Goal: Book appointment/travel/reservation

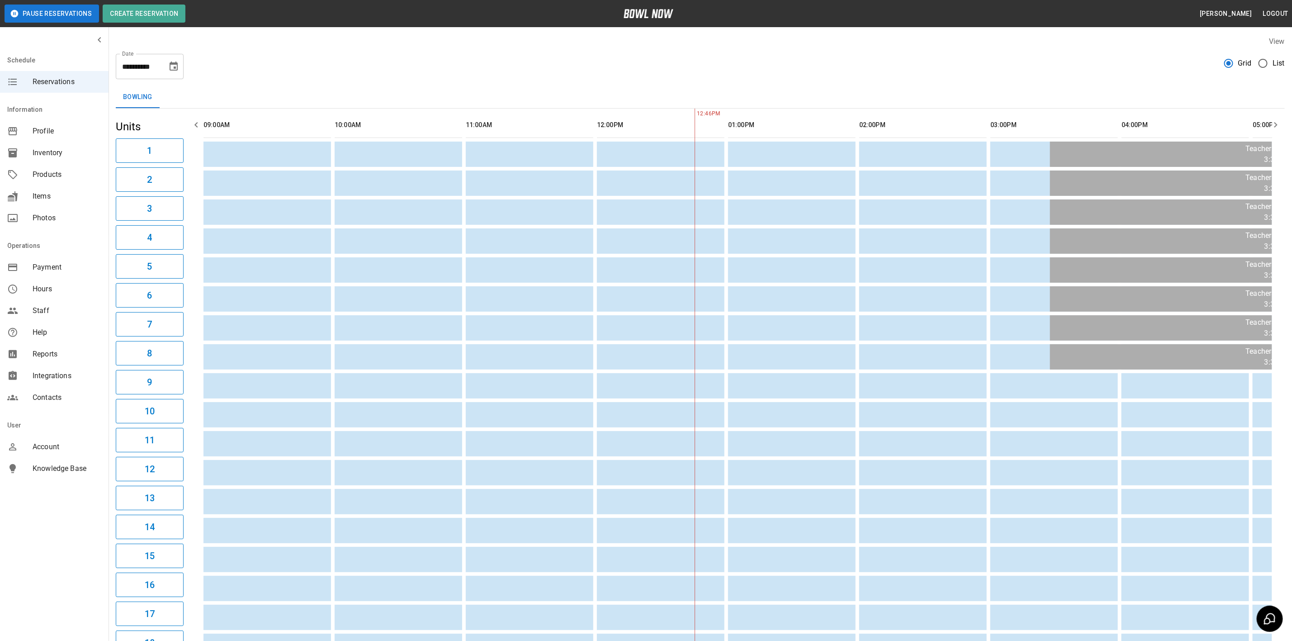
scroll to position [0, 393]
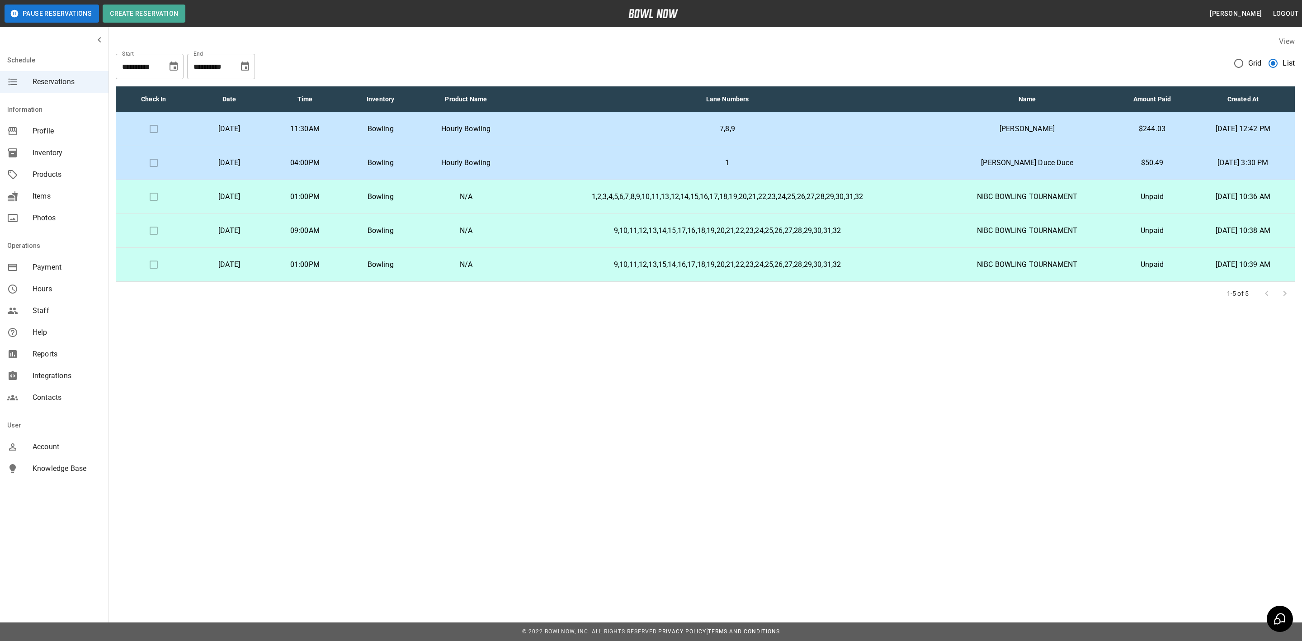
click at [881, 379] on div "**********" at bounding box center [651, 320] width 1302 height 641
click at [248, 65] on icon "Choose date, selected date is Oct 29, 2025" at bounding box center [245, 66] width 8 height 9
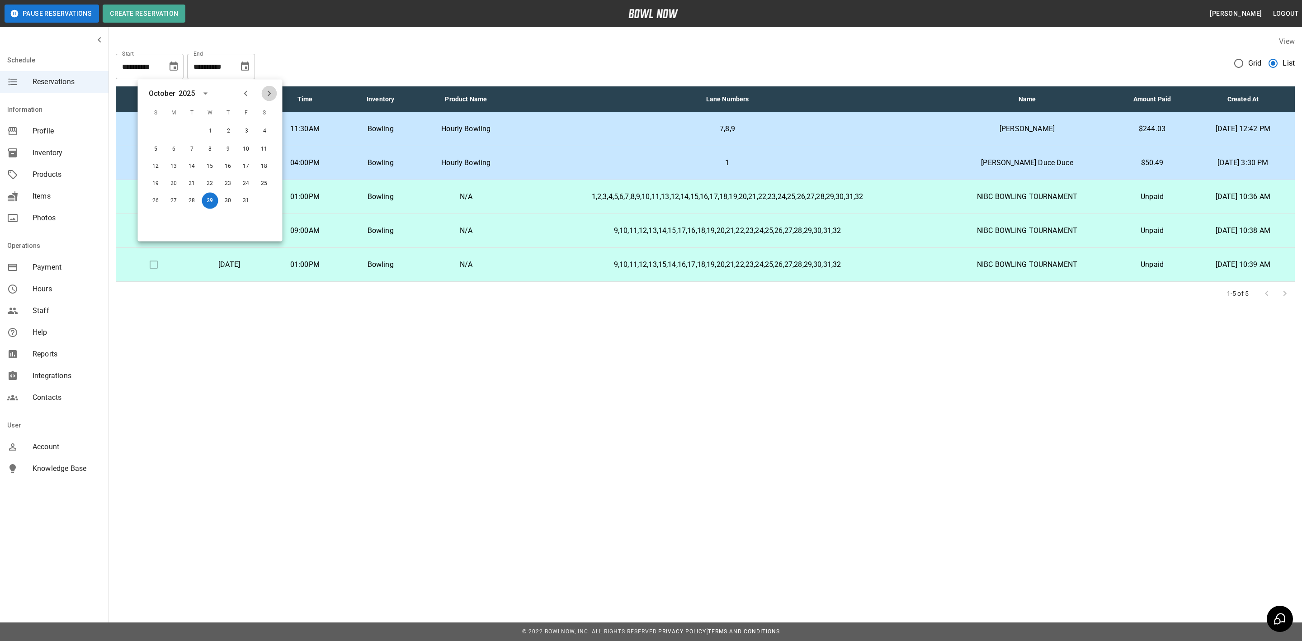
click at [268, 93] on icon "Next month" at bounding box center [269, 93] width 11 height 11
click at [156, 213] on button "30" at bounding box center [156, 217] width 16 height 16
type input "**********"
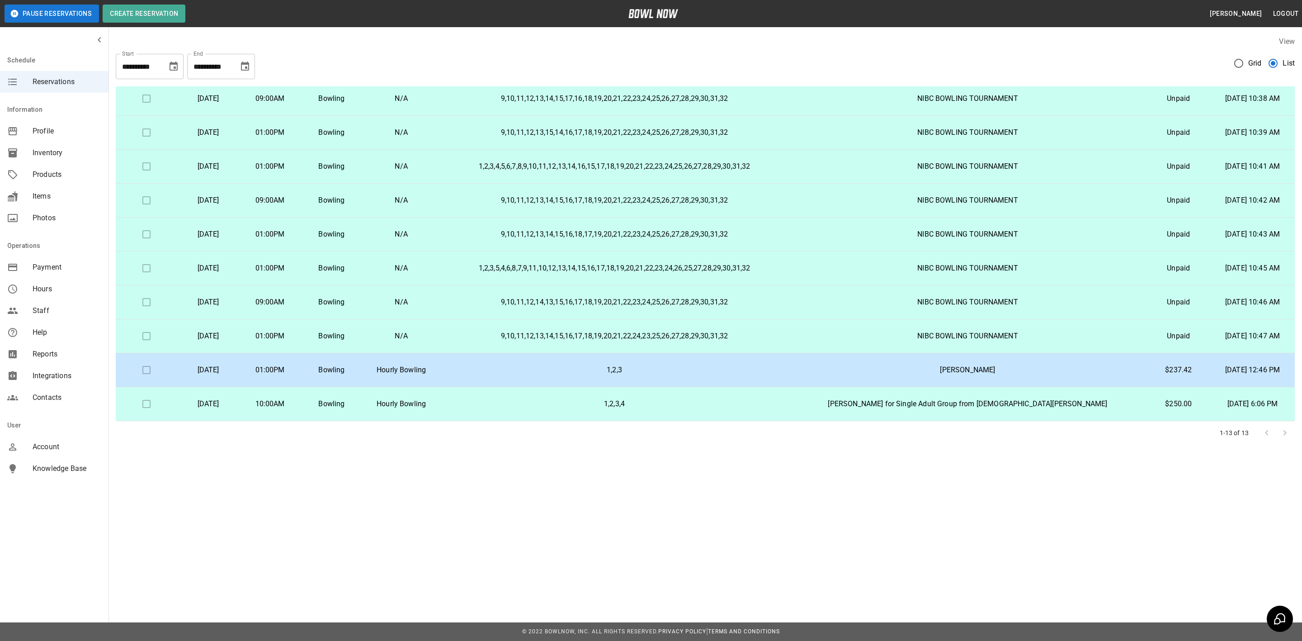
scroll to position [135, 0]
click at [570, 374] on p "1,2,3" at bounding box center [615, 370] width 334 height 11
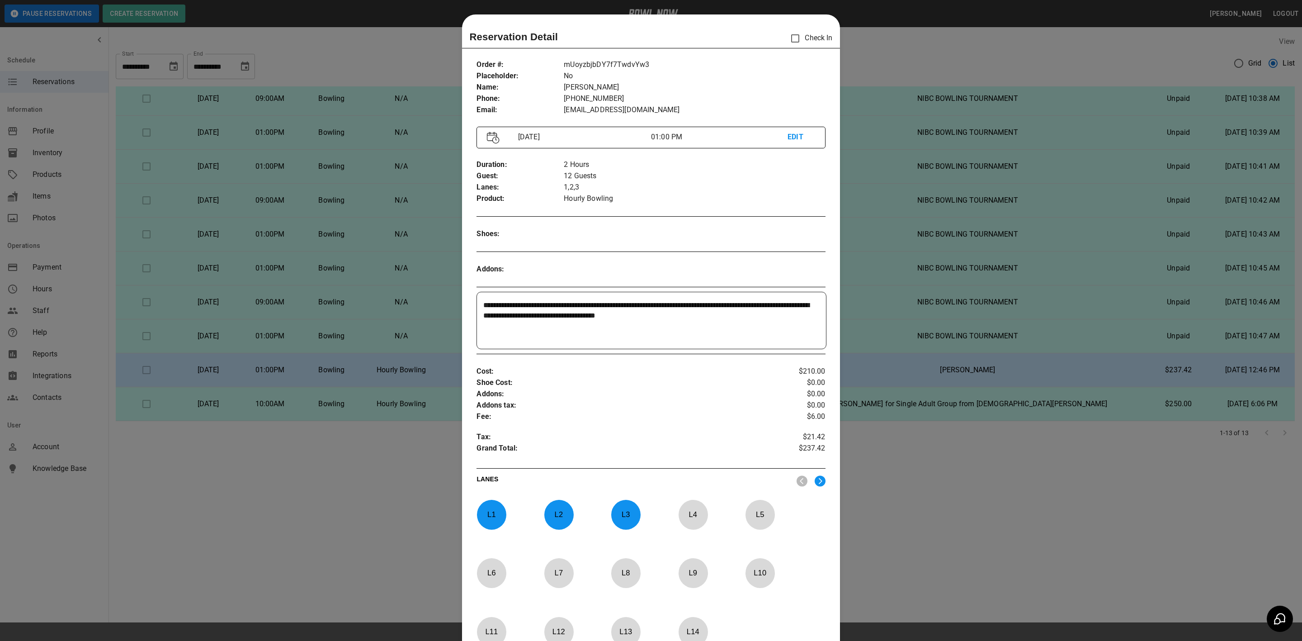
scroll to position [14, 0]
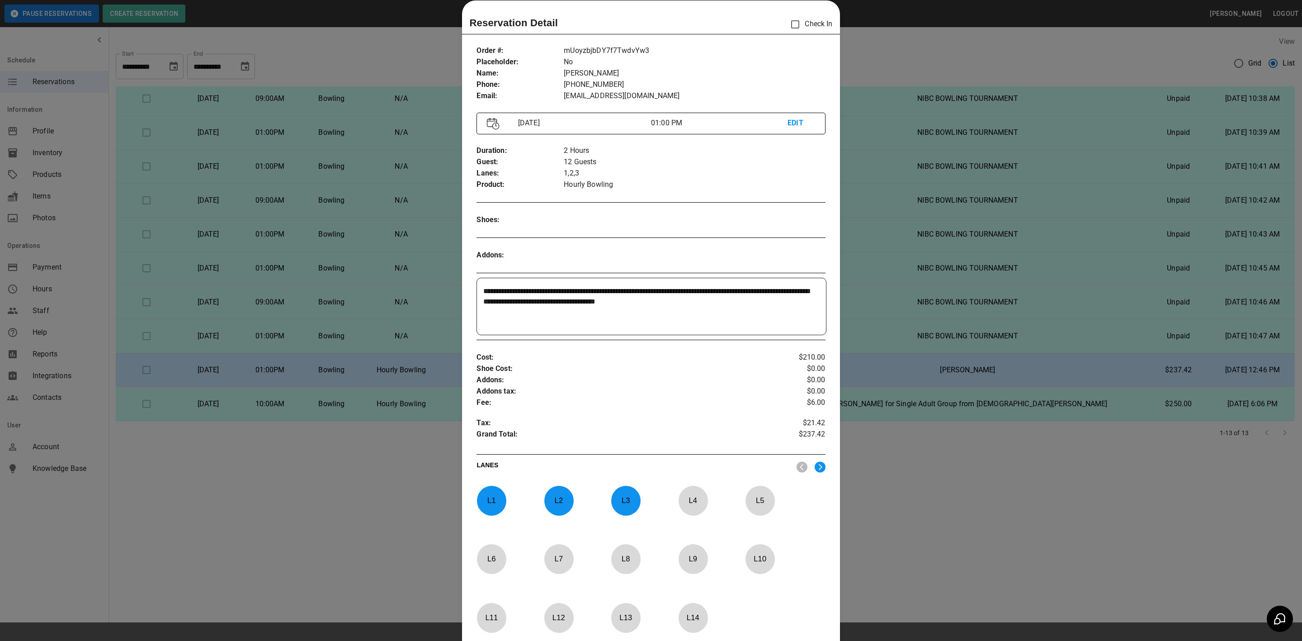
click at [402, 52] on div at bounding box center [651, 320] width 1302 height 641
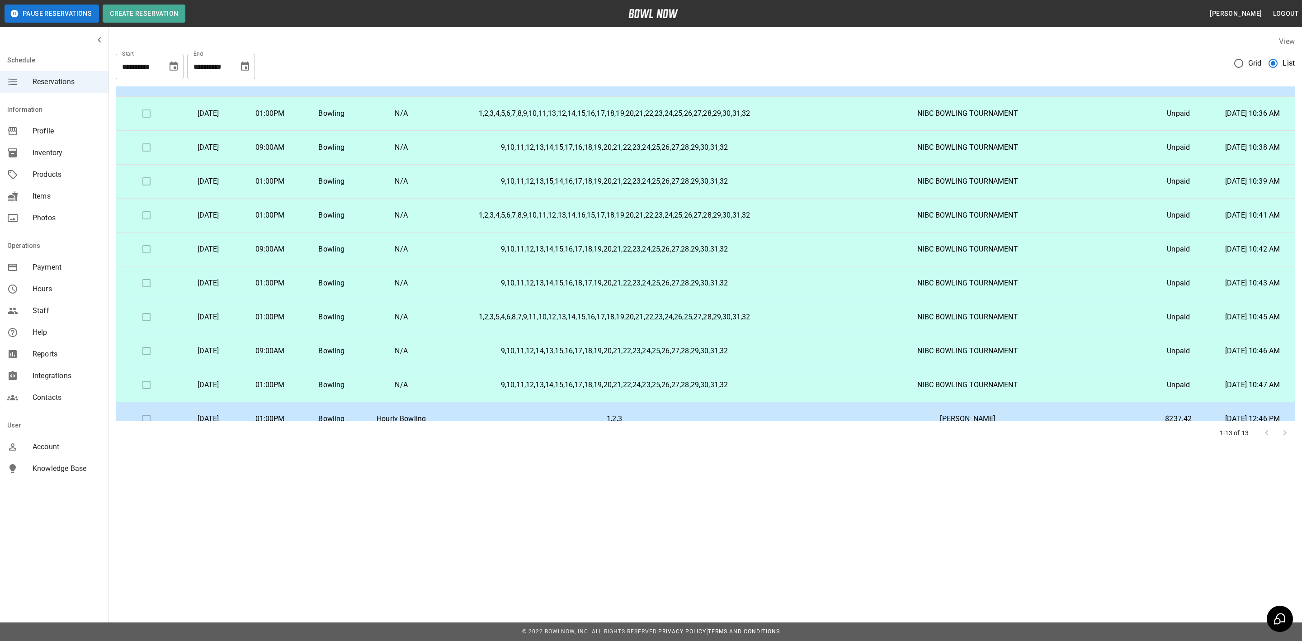
scroll to position [0, 0]
